Goal: Task Accomplishment & Management: Manage account settings

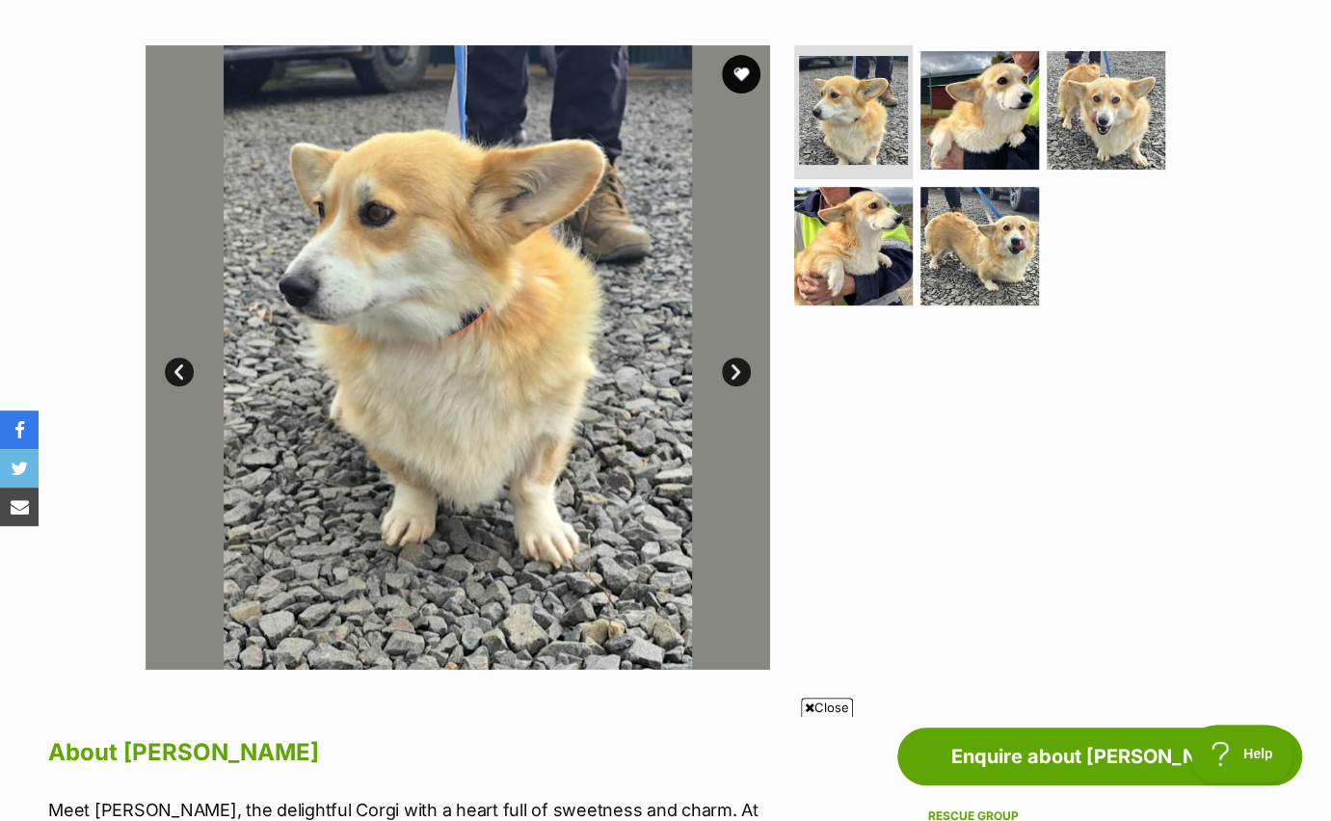
scroll to position [354, 0]
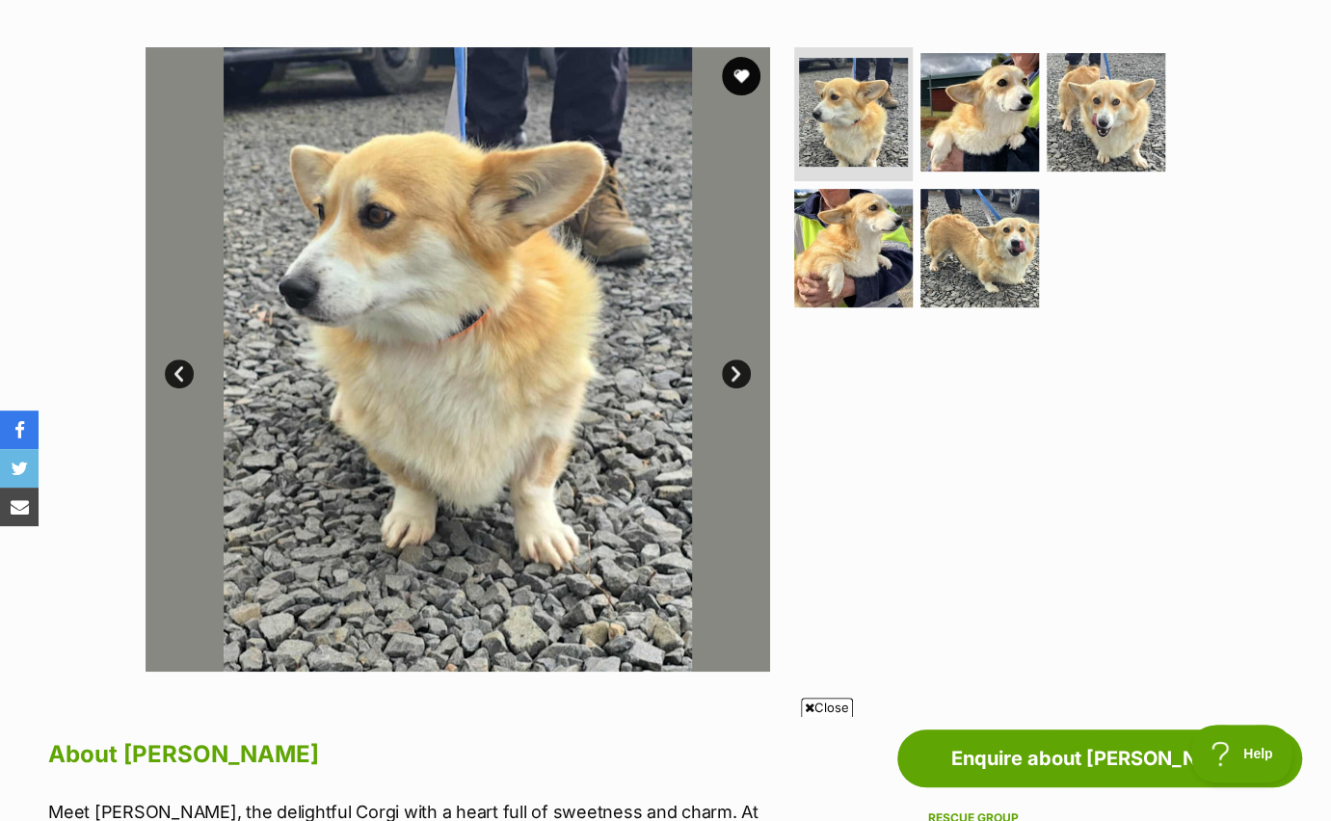
click at [757, 65] on img at bounding box center [457, 359] width 624 height 624
click at [755, 67] on button "favourite" at bounding box center [741, 76] width 39 height 39
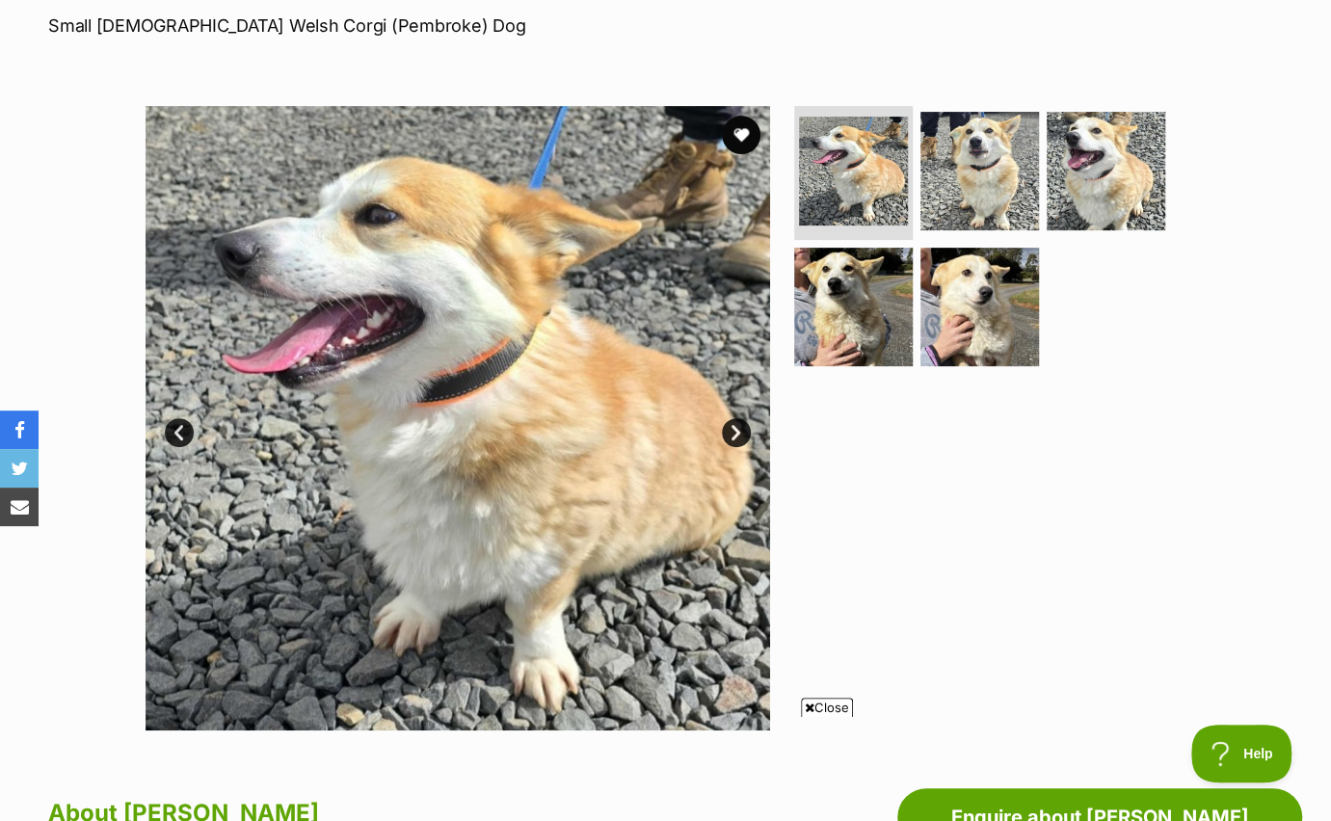
scroll to position [266, 0]
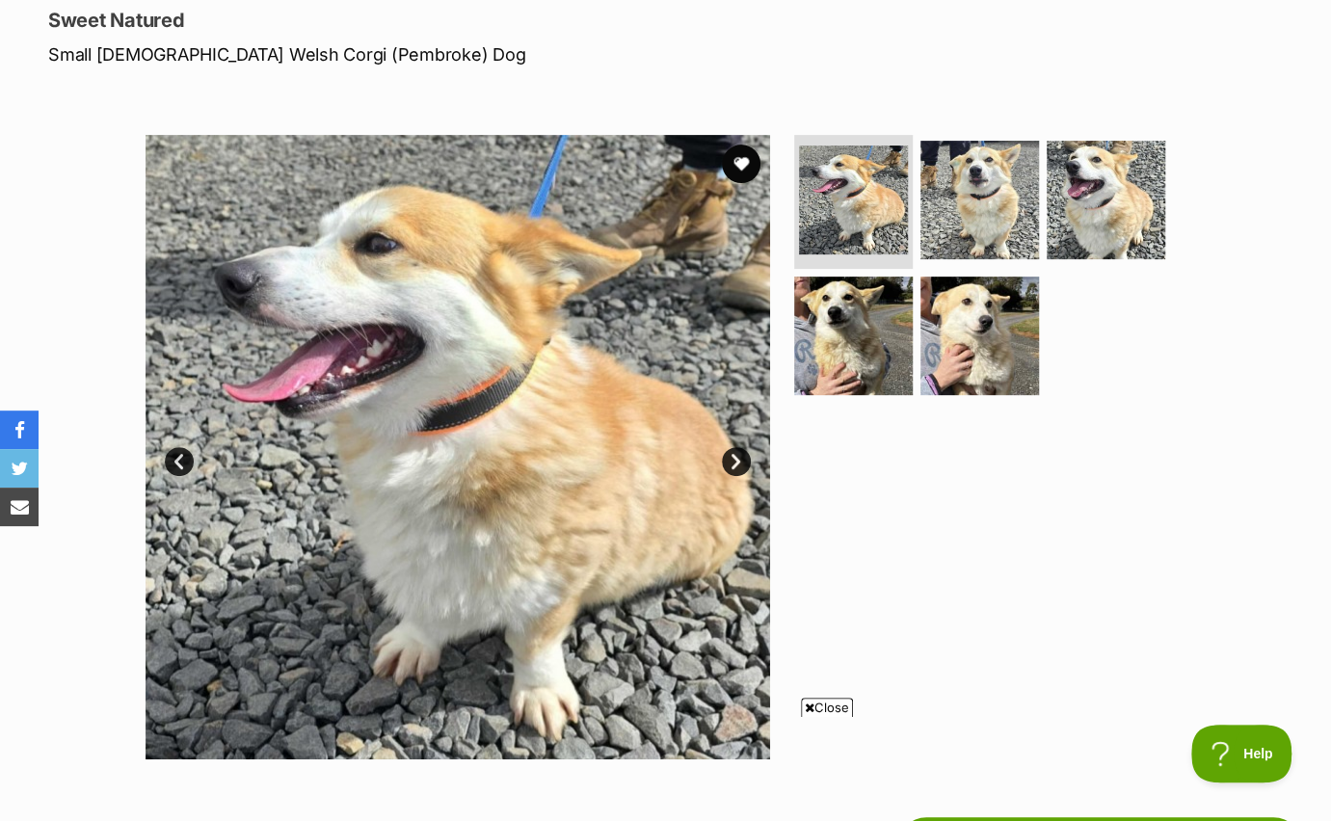
click at [736, 148] on button "favourite" at bounding box center [741, 164] width 39 height 39
